Goal: Task Accomplishment & Management: Manage account settings

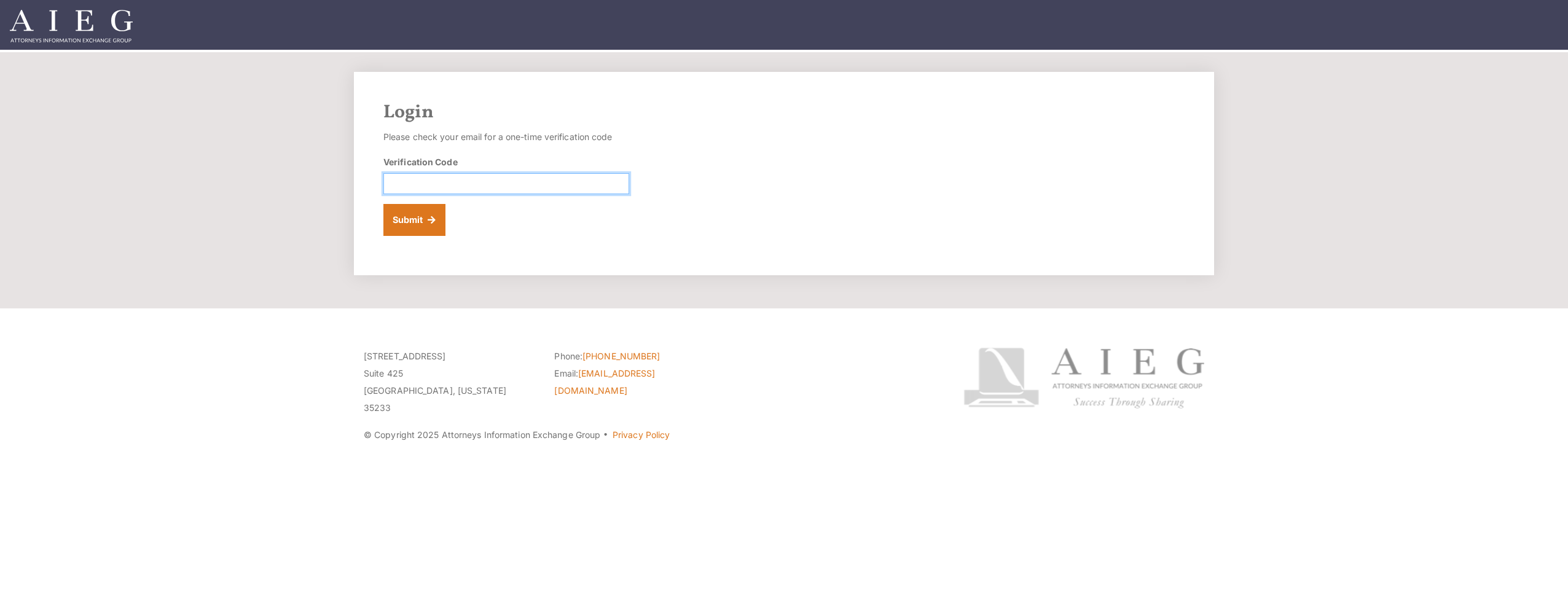
paste input "215496"
type input "215496"
click at [428, 227] on button "Submit" at bounding box center [414, 219] width 62 height 31
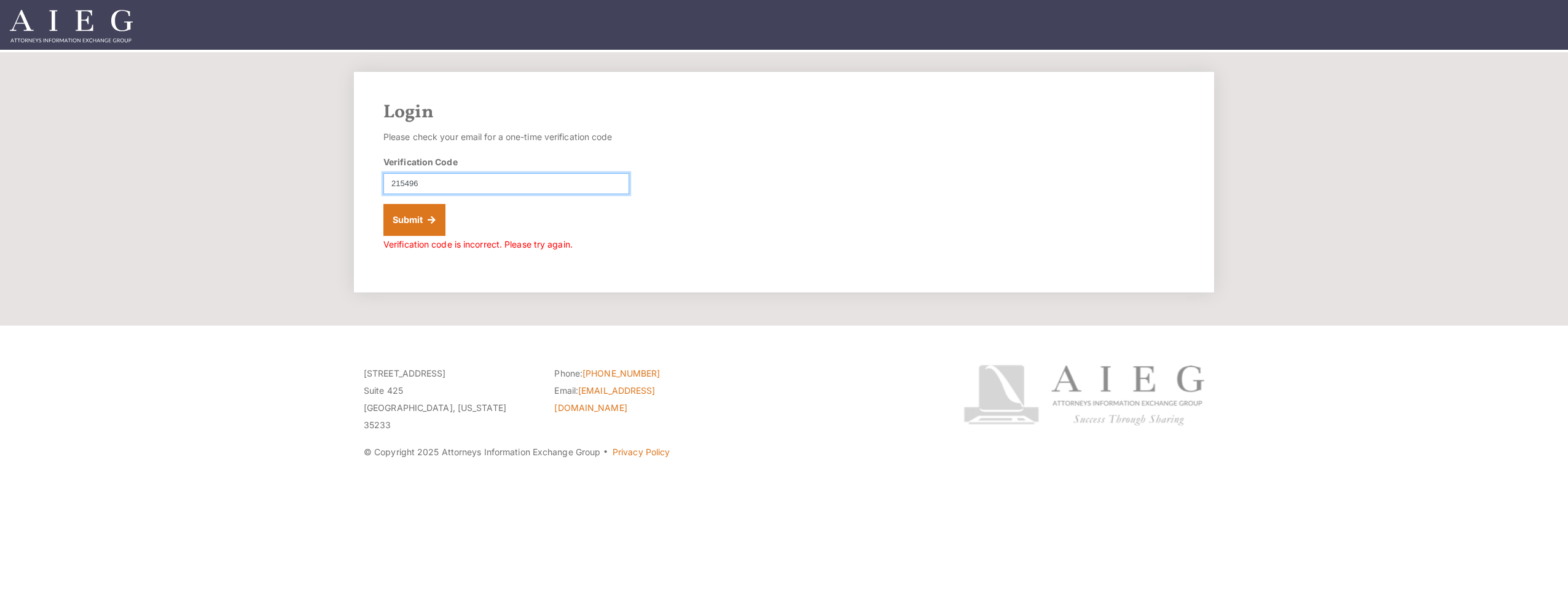
click at [393, 181] on input "215496" at bounding box center [507, 183] width 246 height 21
click at [423, 181] on input "215496" at bounding box center [507, 183] width 246 height 21
type input "215496"
click at [416, 222] on button "Submit" at bounding box center [414, 219] width 62 height 31
